Goal: Check status: Check status

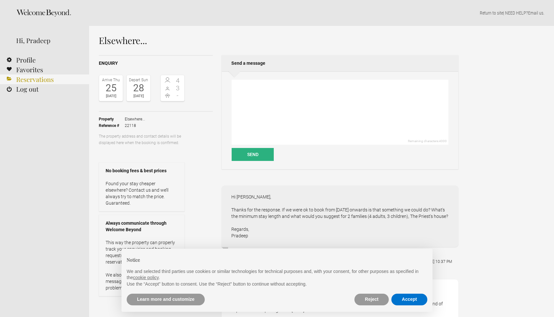
click at [48, 79] on link "Reservations" at bounding box center [44, 80] width 89 height 10
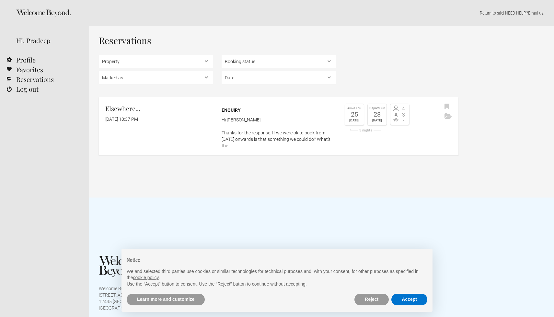
click at [188, 66] on select "Property Elsewhere..." at bounding box center [156, 61] width 114 height 13
select select "1816"
click at [99, 55] on select "Property Elsewhere..." at bounding box center [156, 61] width 114 height 13
click at [237, 61] on select "Booking status Pending bookings , Confirmed bookings , Unsuccessful bookings" at bounding box center [279, 61] width 114 height 13
click at [222, 55] on select "Booking status Pending bookings , Confirmed bookings , Unsuccessful bookings" at bounding box center [279, 61] width 114 height 13
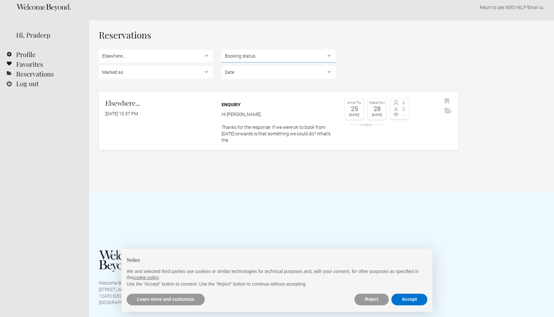
scroll to position [5, 0]
